Goal: Information Seeking & Learning: Understand process/instructions

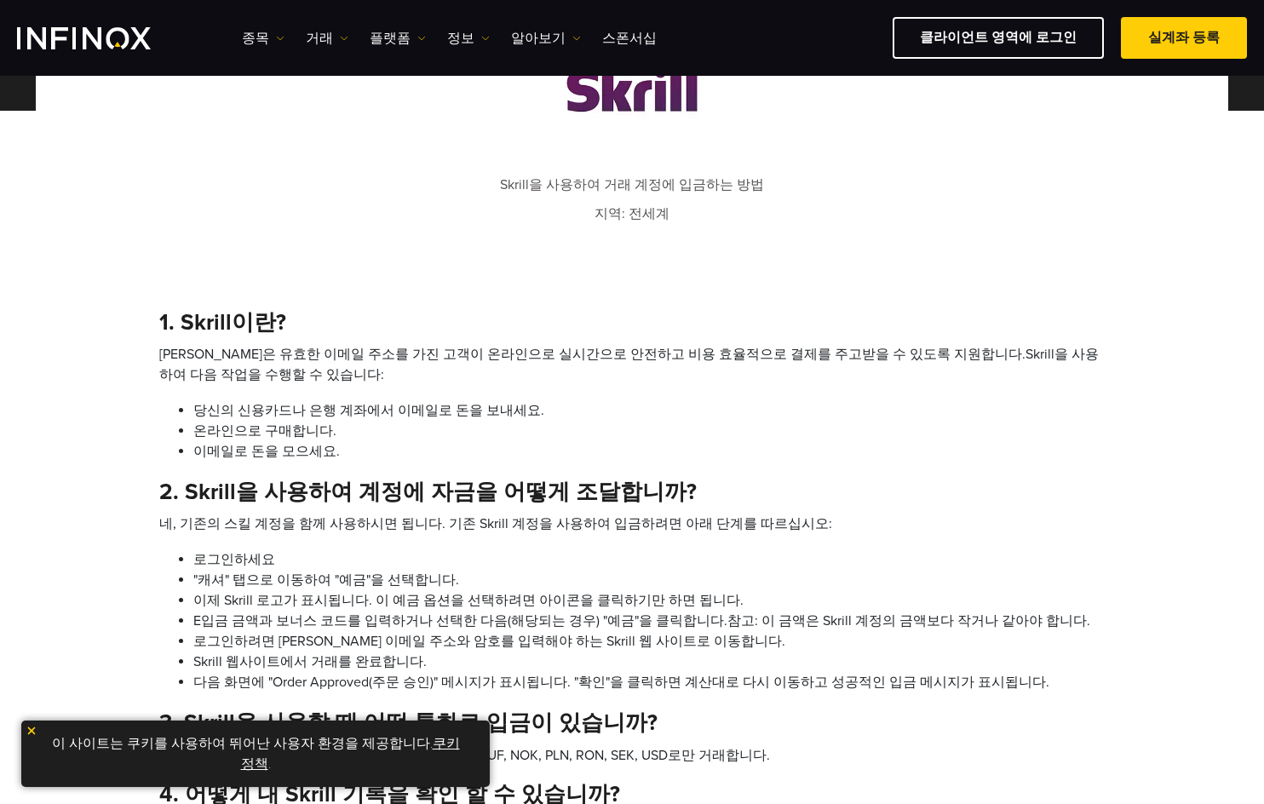
scroll to position [681, 0]
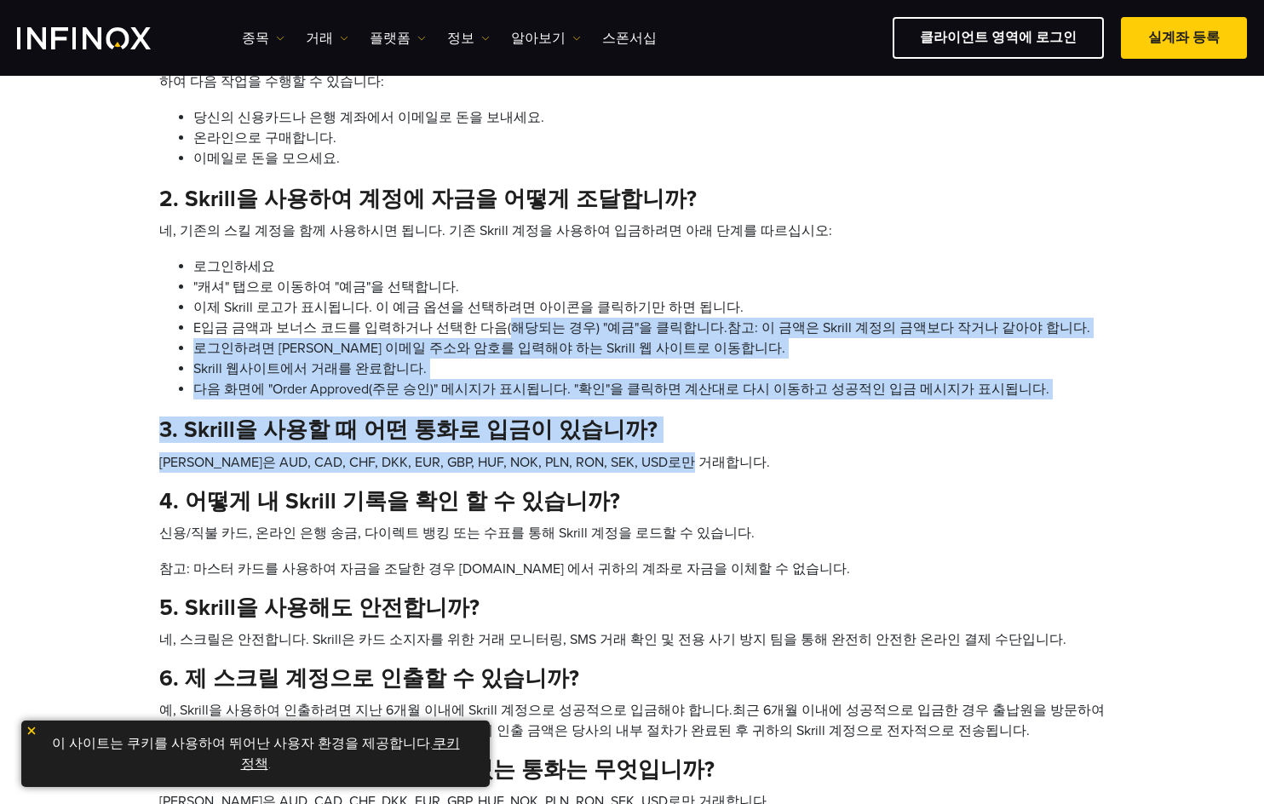
drag, startPoint x: 494, startPoint y: 337, endPoint x: 694, endPoint y: 451, distance: 230.0
click at [694, 451] on div "1. Skrill이란? Skrill은 유효한 이메일 주소를 가진 고객이 온라인으로 실시간으로 안전하고 비용 효율적으로 결제를 주고받을 수 있도…" at bounding box center [631, 664] width 945 height 1297
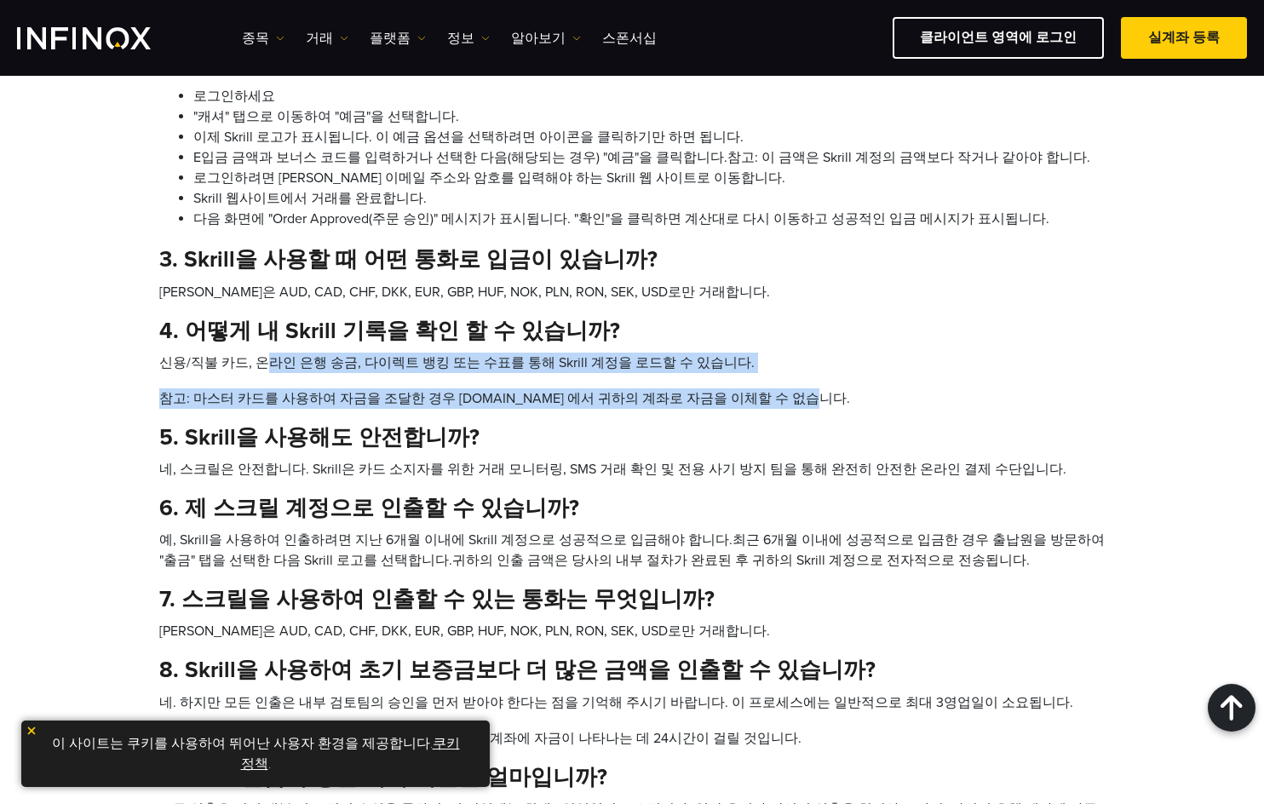
drag, startPoint x: 262, startPoint y: 362, endPoint x: 793, endPoint y: 407, distance: 532.5
click at [793, 407] on ol "신용/직불 카드, 온라인 은행 송금, 다이렉트 뱅킹 또는 수표를 통해 Skrill 계정을 로드할 수 있습니다. 참고: 마스터 카드를 사용하여 …" at bounding box center [631, 381] width 945 height 56
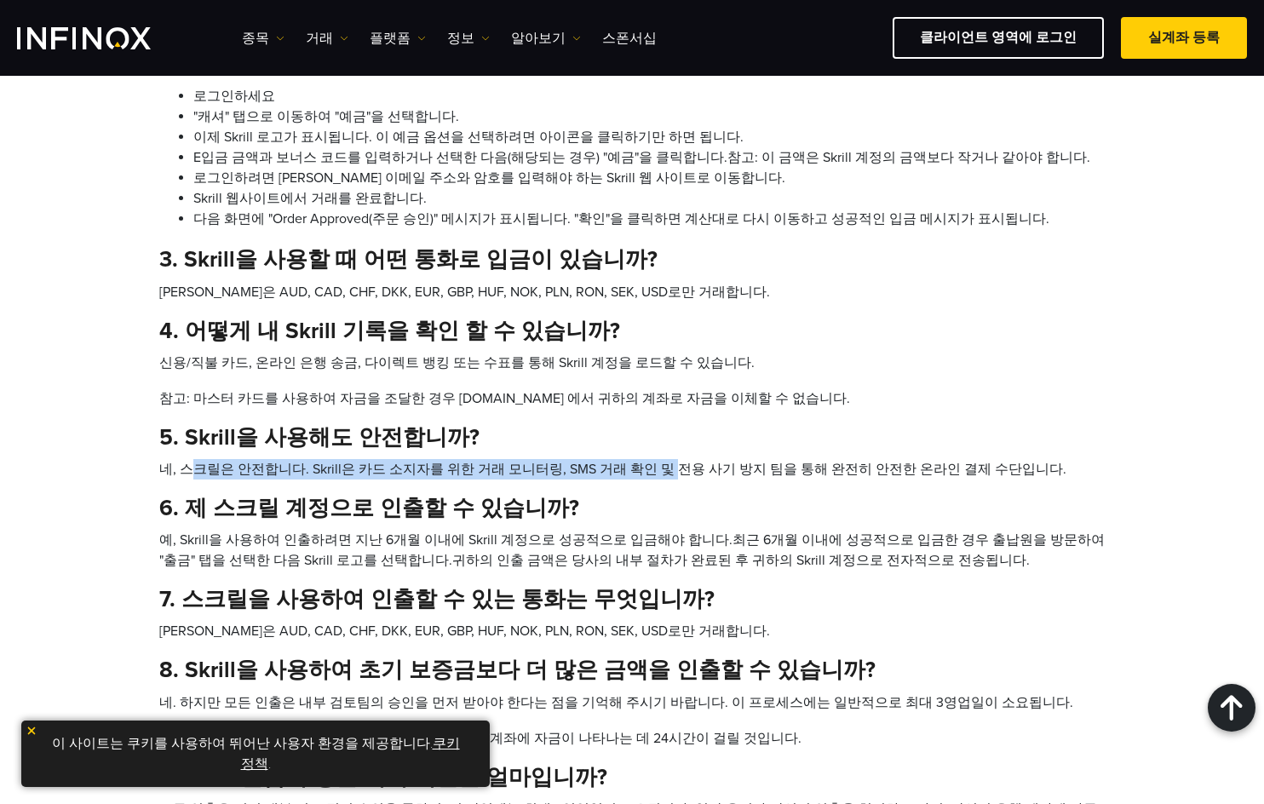
drag, startPoint x: 186, startPoint y: 468, endPoint x: 650, endPoint y: 477, distance: 464.3
click at [650, 477] on li "네, 스크릴은 안전합니다. Skrill은 카드 소지자를 위한 거래 모니터링, SMS 거래 확인 및 전용 사기 방지 팀을 통해 완전히 안전한 온…" at bounding box center [631, 469] width 945 height 20
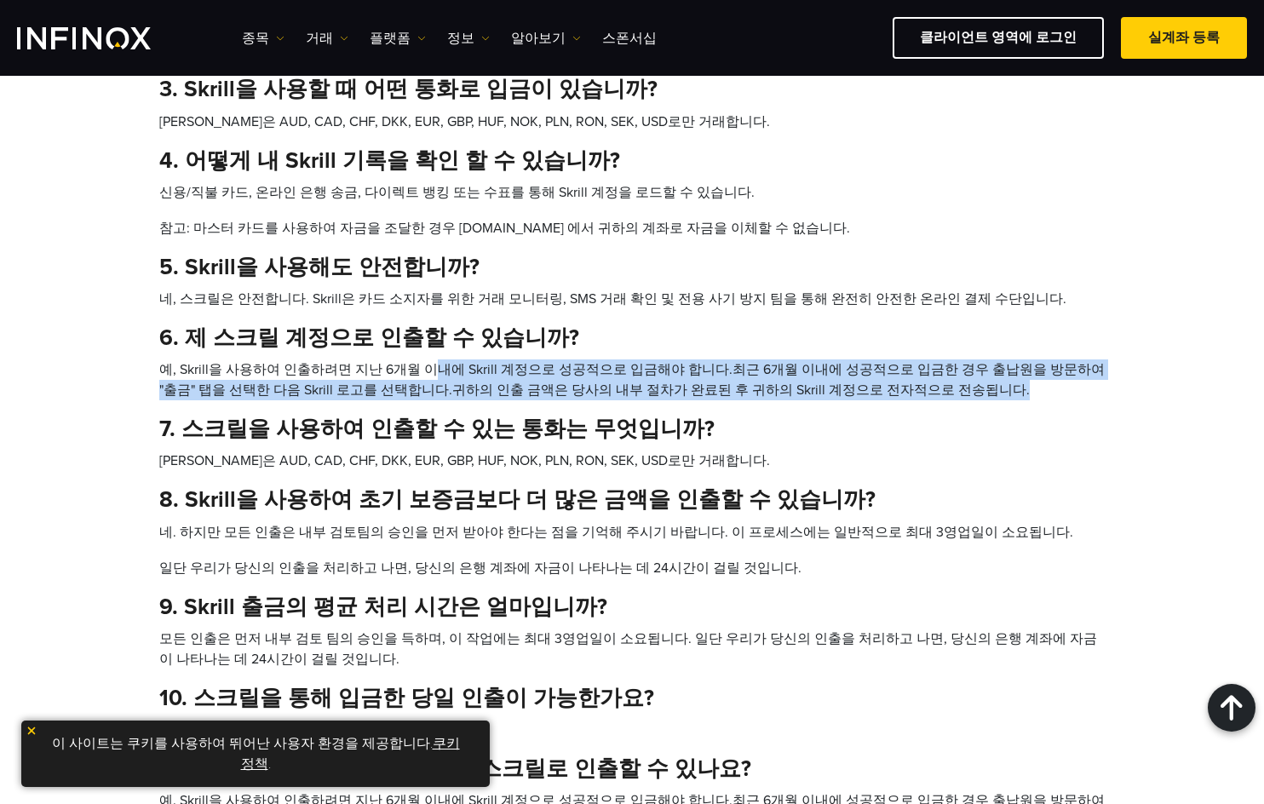
drag, startPoint x: 417, startPoint y: 365, endPoint x: 959, endPoint y: 399, distance: 542.8
click at [959, 399] on li "예, Skrill을 사용하여 인출하려면 지난 6개월 이내에 Skrill 계정으로 성공적으로 입금해야 합니다.최근 6개월 이내에 성공적으로 입금…" at bounding box center [631, 379] width 945 height 41
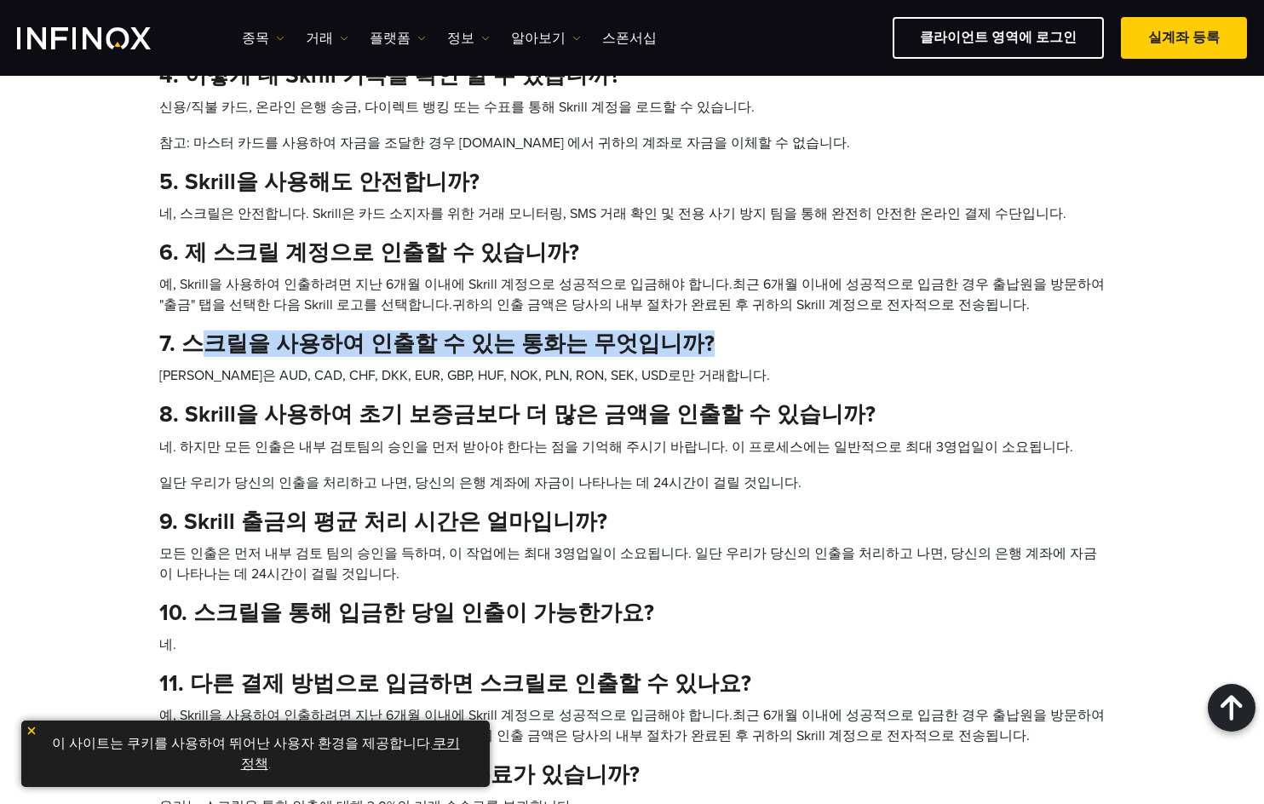
drag, startPoint x: 204, startPoint y: 338, endPoint x: 689, endPoint y: 350, distance: 485.6
click at [689, 350] on h4 "7. 스크릴을 사용하여 인출할 수 있는 통화는 무엇입니까?" at bounding box center [631, 343] width 945 height 26
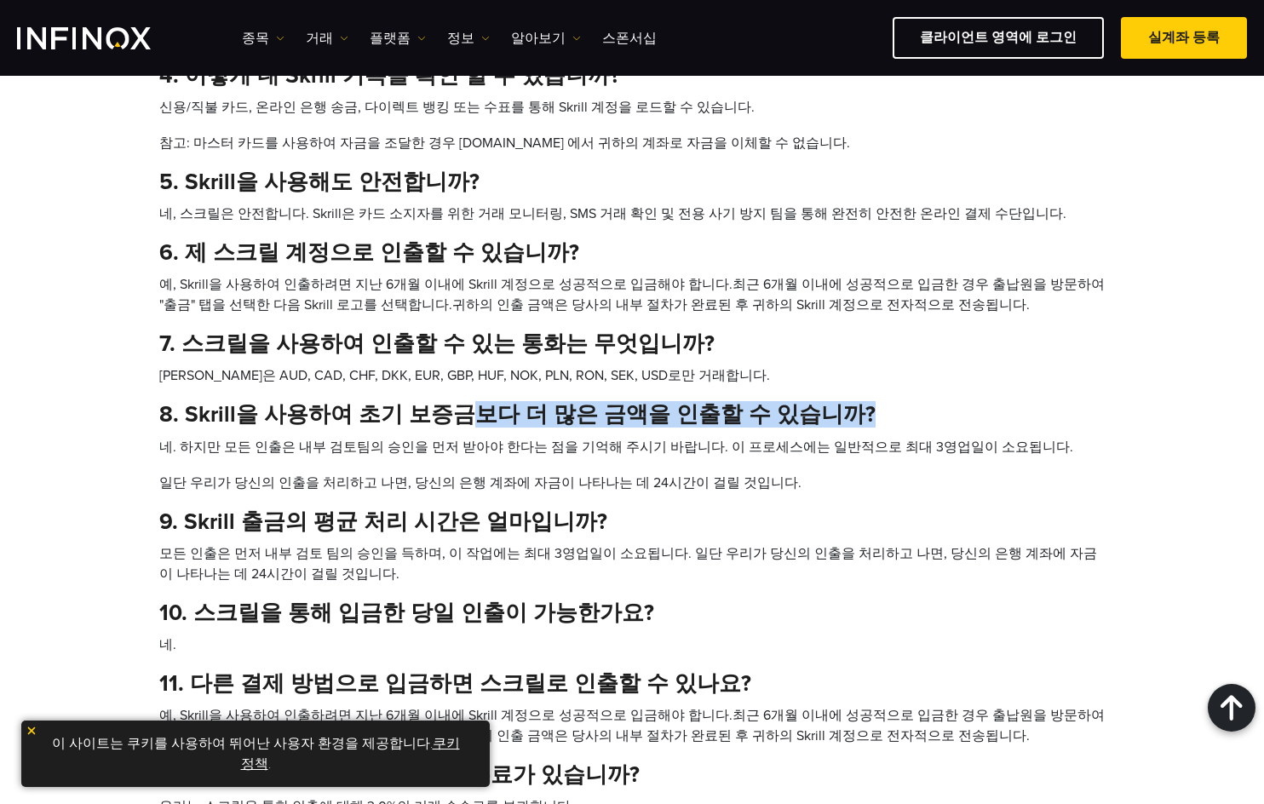
drag, startPoint x: 452, startPoint y: 404, endPoint x: 850, endPoint y: 411, distance: 397.8
click at [850, 411] on h4 "8. Skrill을 사용하여 초기 보증금보다 더 많은 금액을 인출할 수 있습니까?" at bounding box center [631, 414] width 945 height 26
click at [661, 398] on div "1. Skrill이란? Skrill은 유효한 이메일 주소를 가진 고객이 온라인으로 실시간으로 안전하고 비용 효율적으로 결제를 주고받을 수 있도…" at bounding box center [631, 238] width 945 height 1297
click at [629, 424] on h4 "8. Skrill을 사용하여 초기 보증금보다 더 많은 금액을 인출할 수 있습니까?" at bounding box center [631, 414] width 945 height 26
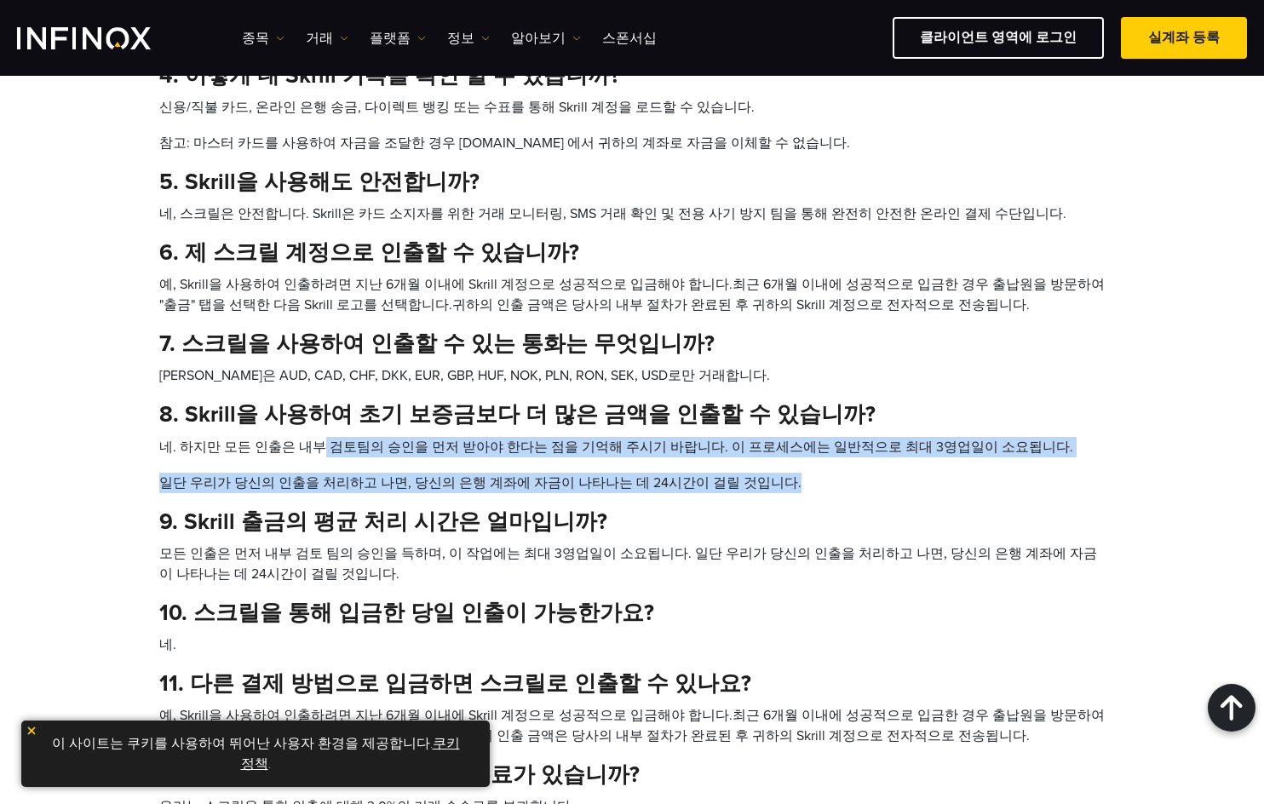
drag, startPoint x: 312, startPoint y: 443, endPoint x: 778, endPoint y: 474, distance: 466.9
click at [778, 474] on ol "네. 하지만 모든 인출은 내부 검토팀의 승인을 먼저 받아야 한다는 점을 기억해 주시기 바랍니다. 이 프로세스에는 일반적으로 최대 3영업일이 소…" at bounding box center [631, 465] width 945 height 56
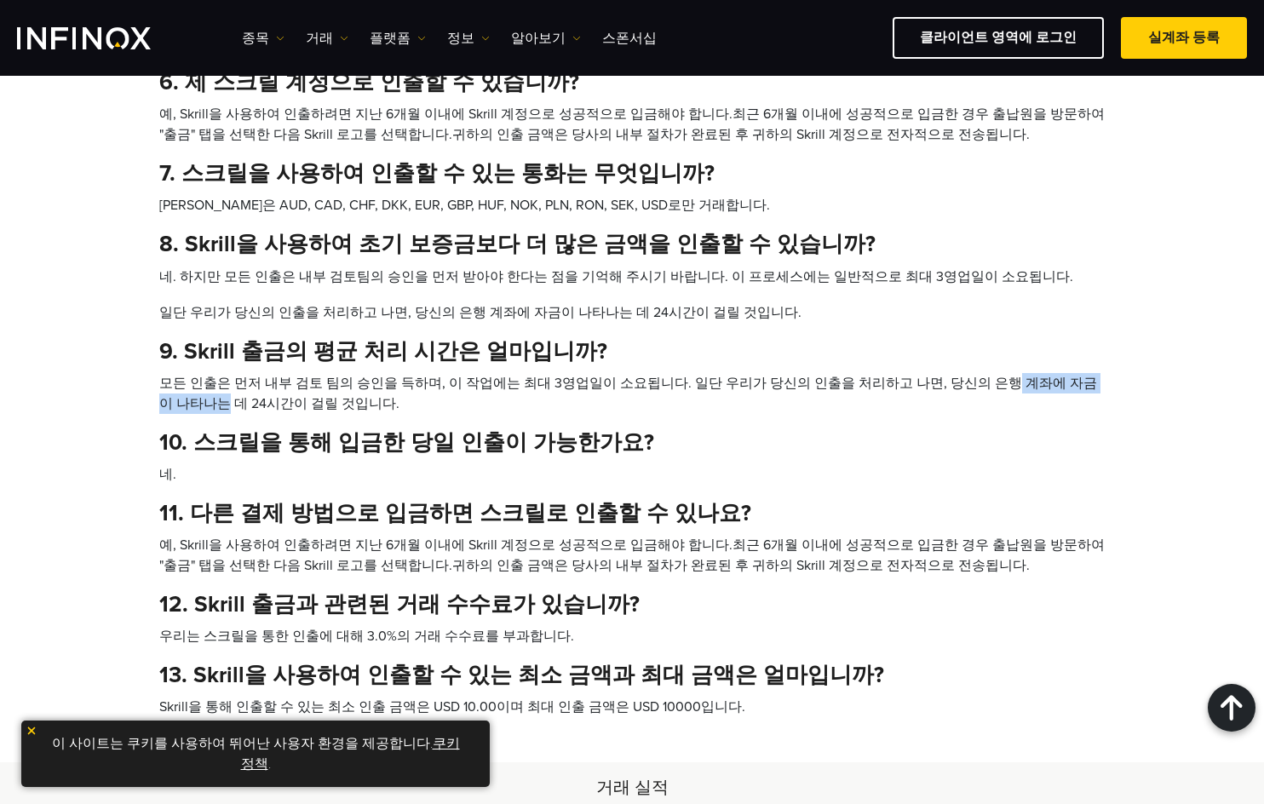
drag, startPoint x: 960, startPoint y: 378, endPoint x: 1284, endPoint y: 387, distance: 324.6
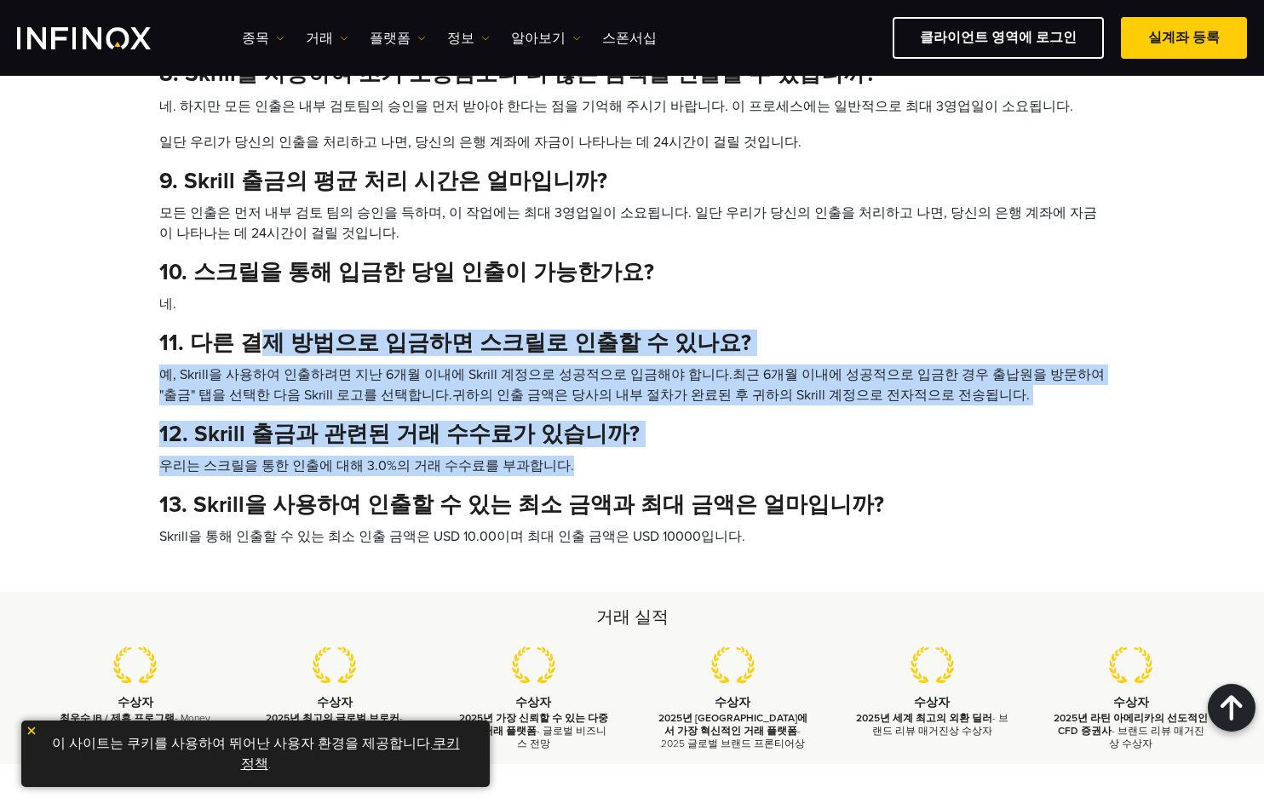
drag, startPoint x: 246, startPoint y: 328, endPoint x: 609, endPoint y: 456, distance: 384.7
click at [614, 465] on li "우리는 스크릴을 통한 인출에 대해 3.0%의 거래 수수료를 부과합니다." at bounding box center [631, 466] width 945 height 20
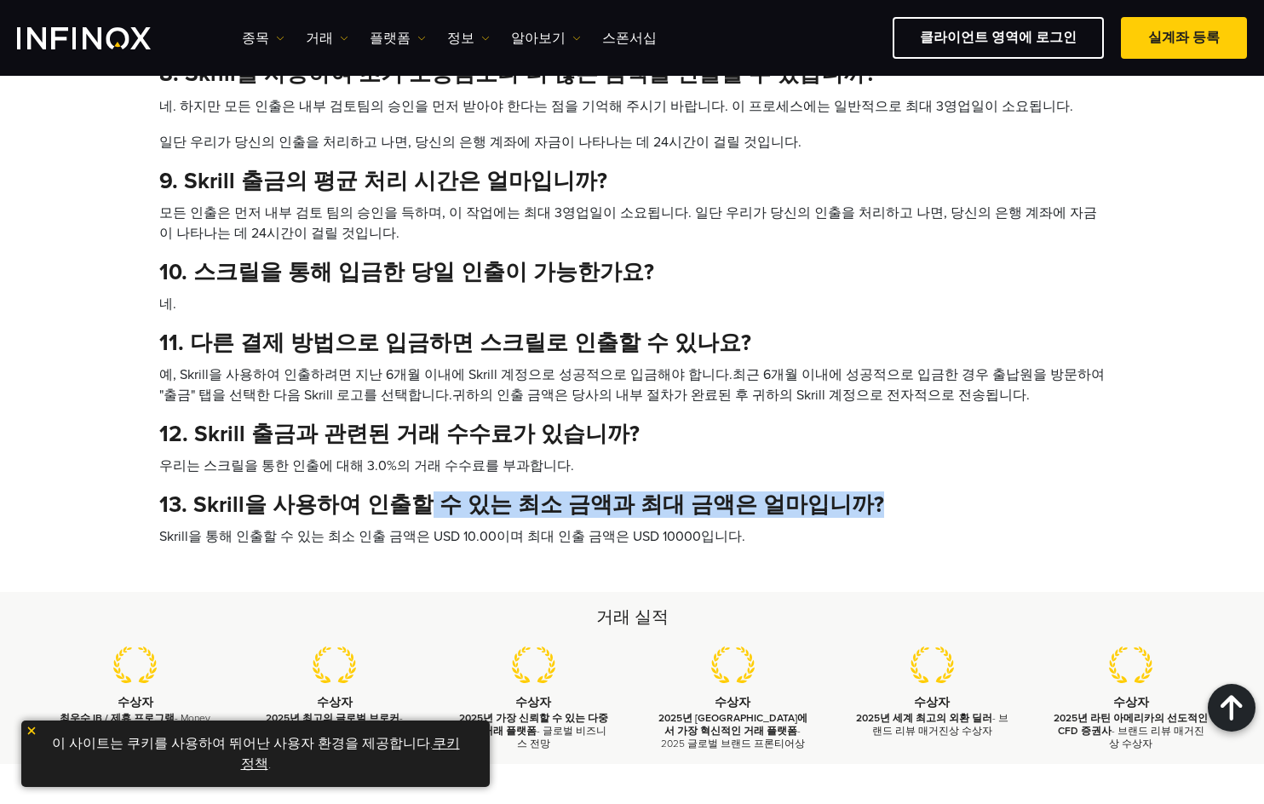
drag, startPoint x: 413, startPoint y: 508, endPoint x: 840, endPoint y: 503, distance: 426.7
click at [840, 503] on h4 "13. Skrill을 사용하여 인출할 수 있는 최소 금액과 최대 금액은 얼마입니까?" at bounding box center [631, 504] width 945 height 26
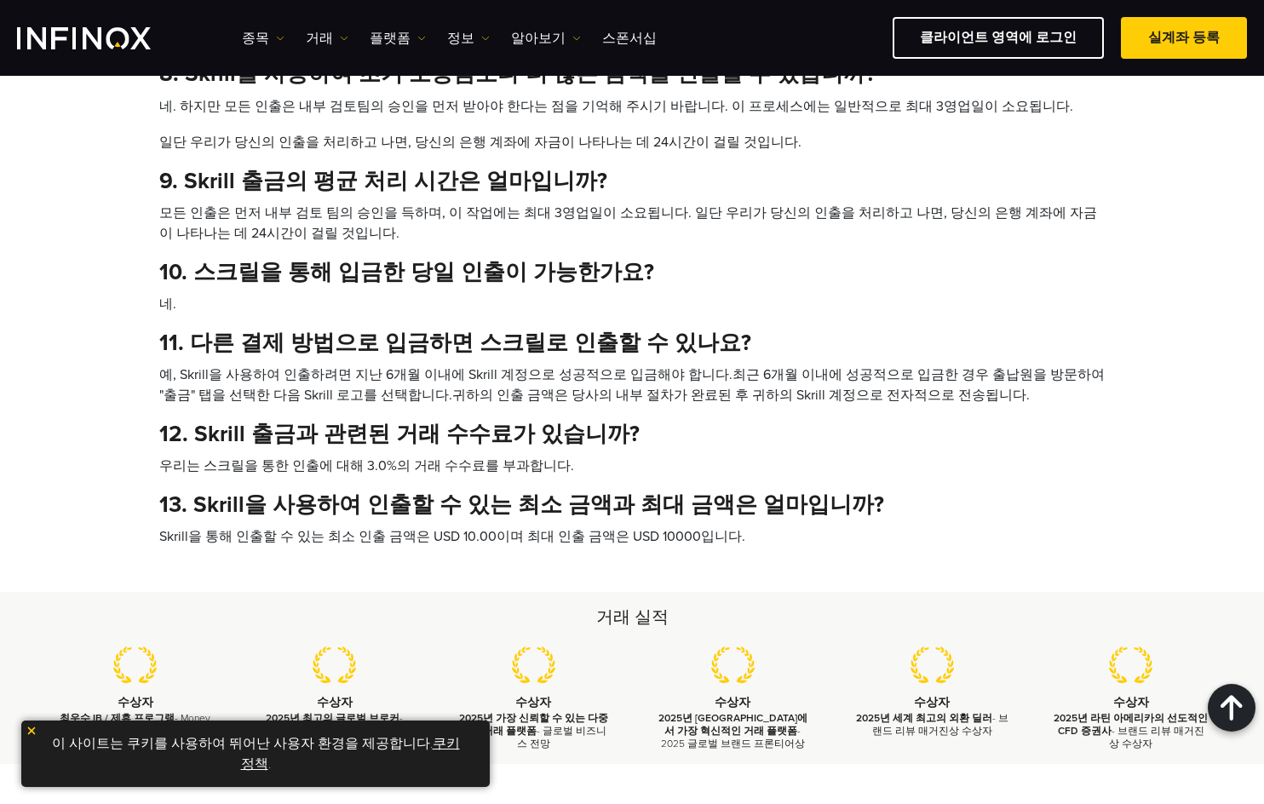
click at [692, 431] on h4 "12. Skrill 출금과 관련된 거래 수수료가 있습니까?" at bounding box center [631, 434] width 945 height 26
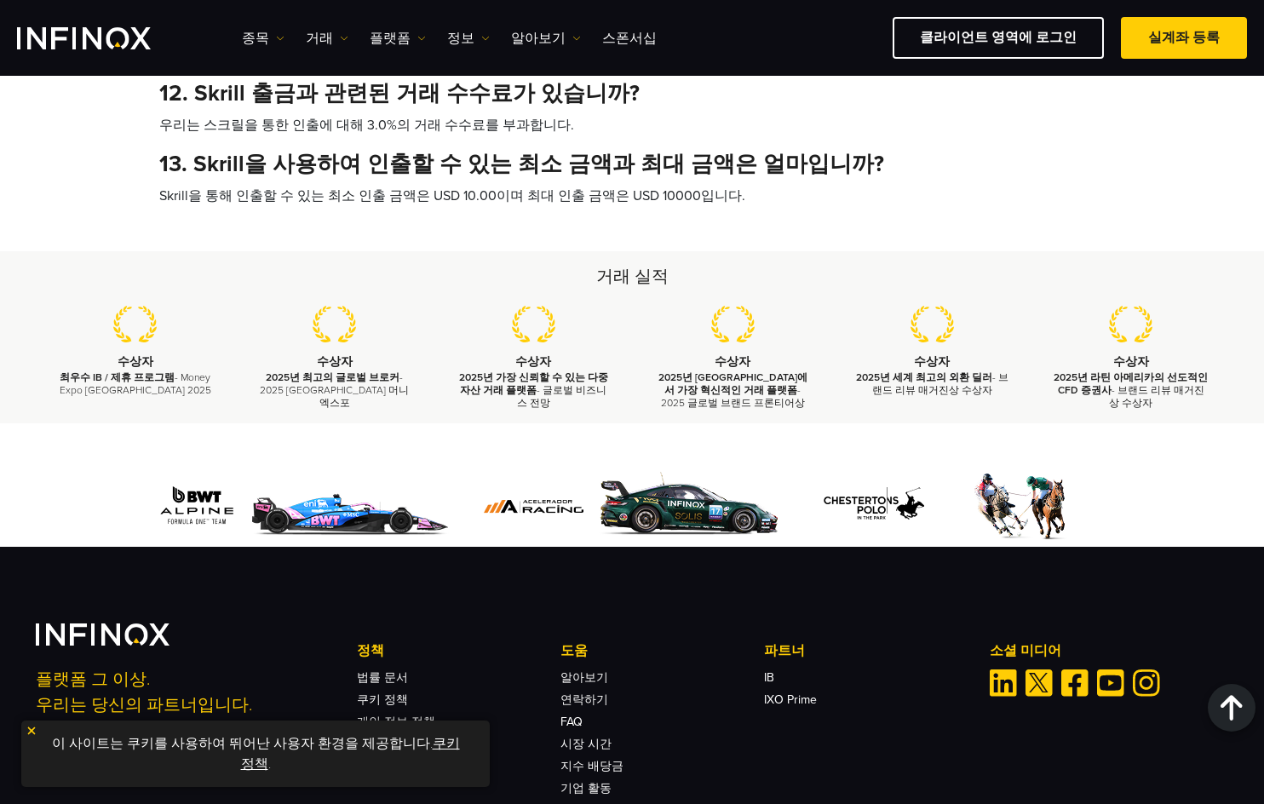
scroll to position [1448, 0]
